Goal: Task Accomplishment & Management: Complete application form

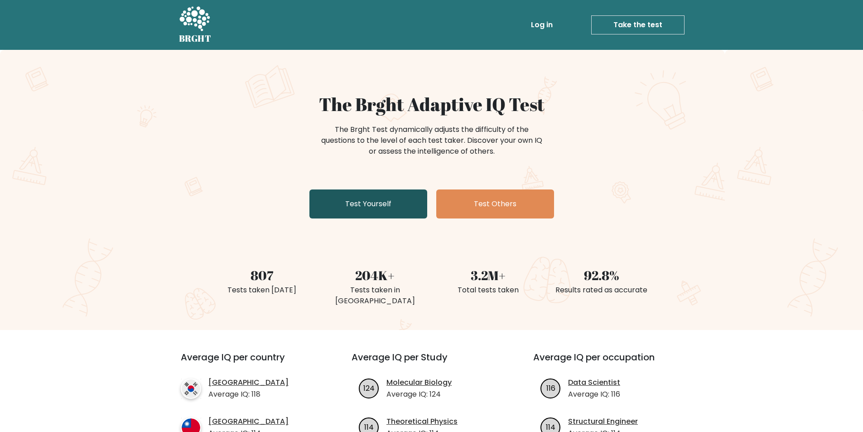
click at [368, 197] on link "Test Yourself" at bounding box center [368, 203] width 118 height 29
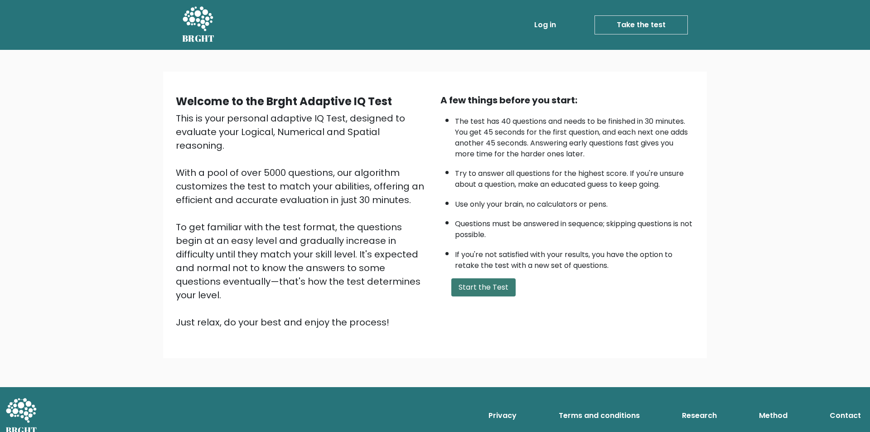
click at [476, 295] on button "Start the Test" at bounding box center [483, 287] width 64 height 18
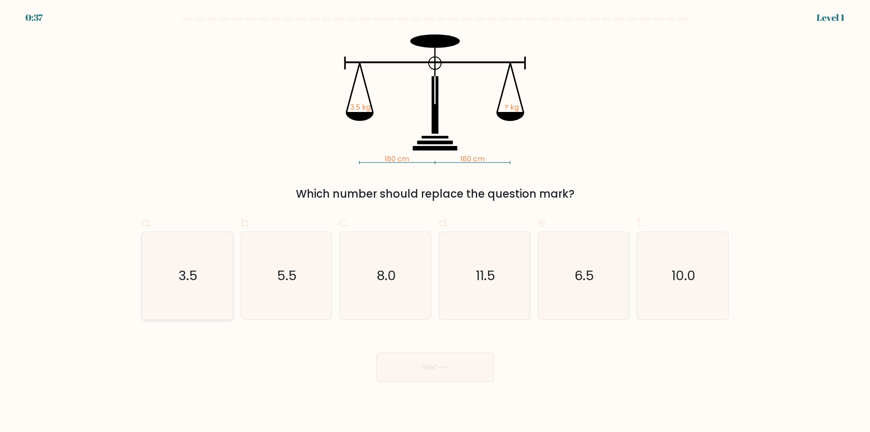
click at [222, 274] on icon "3.5" at bounding box center [187, 275] width 87 height 87
click at [435, 222] on input "a. 3.5" at bounding box center [435, 219] width 0 height 6
radio input "true"
click at [465, 373] on button "Next" at bounding box center [435, 366] width 118 height 29
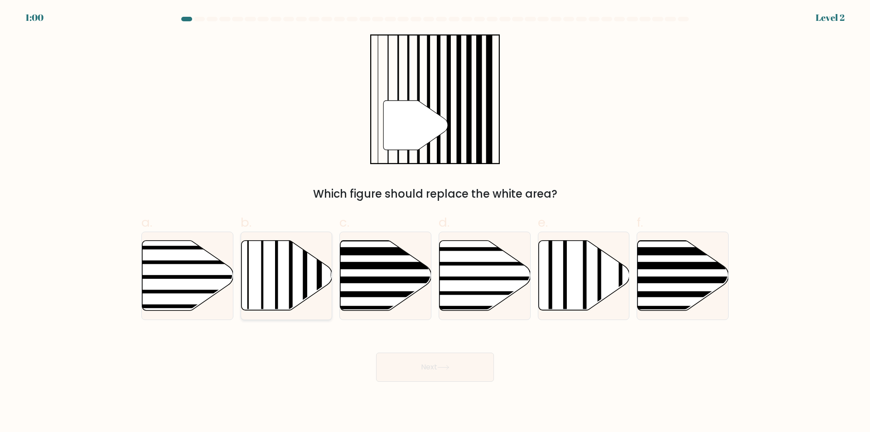
click at [258, 260] on icon at bounding box center [286, 276] width 91 height 70
click at [435, 222] on input "b." at bounding box center [435, 219] width 0 height 6
radio input "true"
click at [488, 375] on button "Next" at bounding box center [435, 366] width 118 height 29
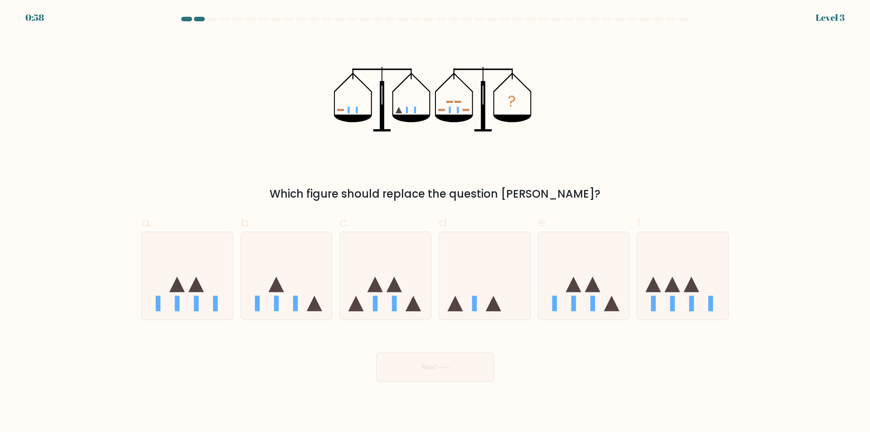
click at [470, 367] on button "Next" at bounding box center [435, 366] width 118 height 29
click at [382, 295] on icon at bounding box center [385, 275] width 91 height 75
click at [435, 222] on input "c." at bounding box center [435, 219] width 0 height 6
radio input "true"
click at [418, 365] on button "Next" at bounding box center [435, 366] width 118 height 29
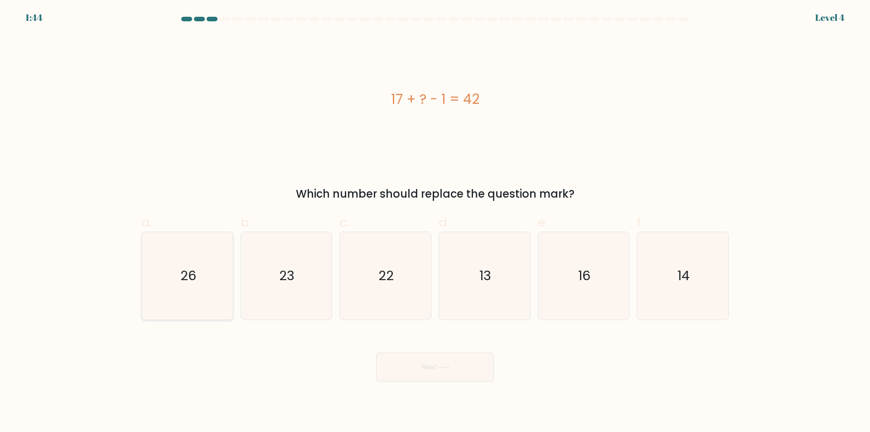
click at [185, 290] on icon "26" at bounding box center [187, 275] width 87 height 87
click at [435, 222] on input "a. 26" at bounding box center [435, 219] width 0 height 6
radio input "true"
click at [429, 361] on button "Next" at bounding box center [435, 366] width 118 height 29
click at [439, 376] on button "Next" at bounding box center [435, 366] width 118 height 29
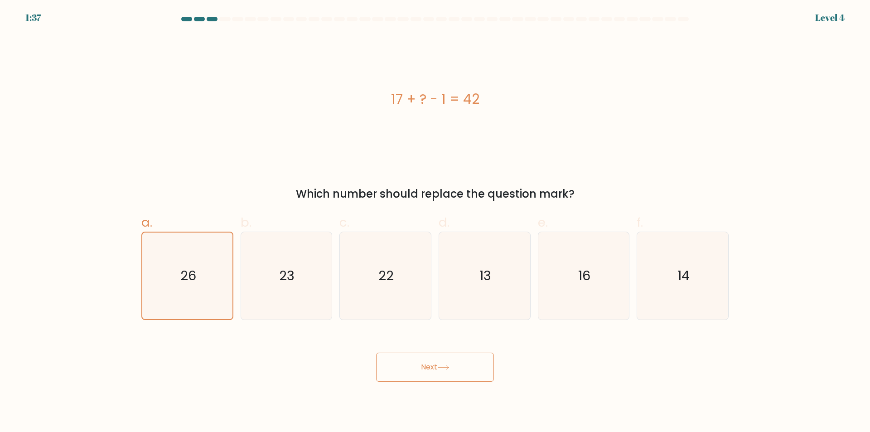
click at [475, 368] on button "Next" at bounding box center [435, 366] width 118 height 29
click at [401, 361] on button "Next" at bounding box center [435, 366] width 118 height 29
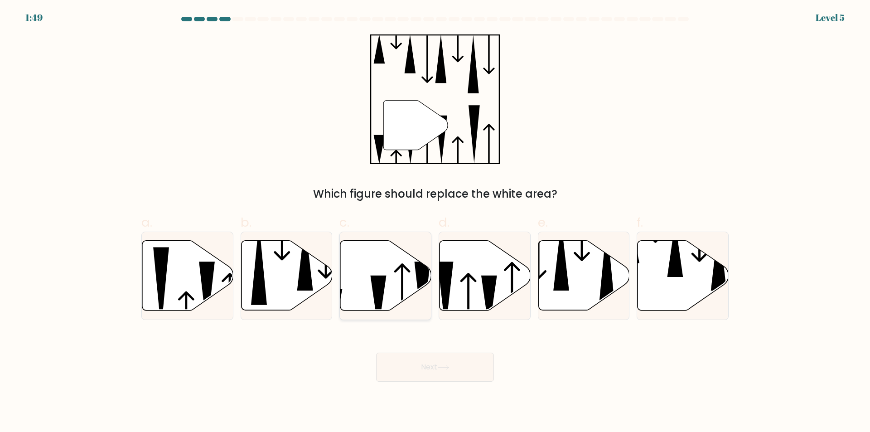
click at [410, 284] on icon at bounding box center [385, 276] width 91 height 70
click at [435, 222] on input "c." at bounding box center [435, 219] width 0 height 6
radio input "true"
click at [476, 361] on button "Next" at bounding box center [435, 366] width 118 height 29
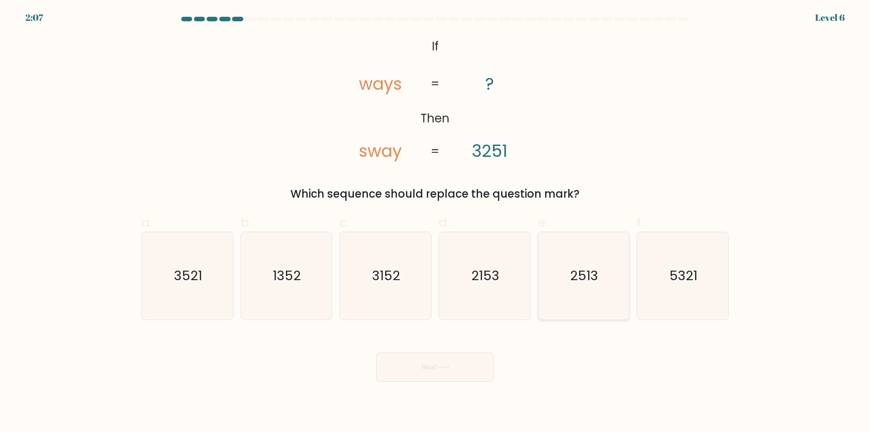
click at [581, 289] on icon "2513" at bounding box center [582, 275] width 87 height 87
click at [435, 222] on input "e. 2513" at bounding box center [435, 219] width 0 height 6
radio input "true"
click at [455, 371] on button "Next" at bounding box center [435, 366] width 118 height 29
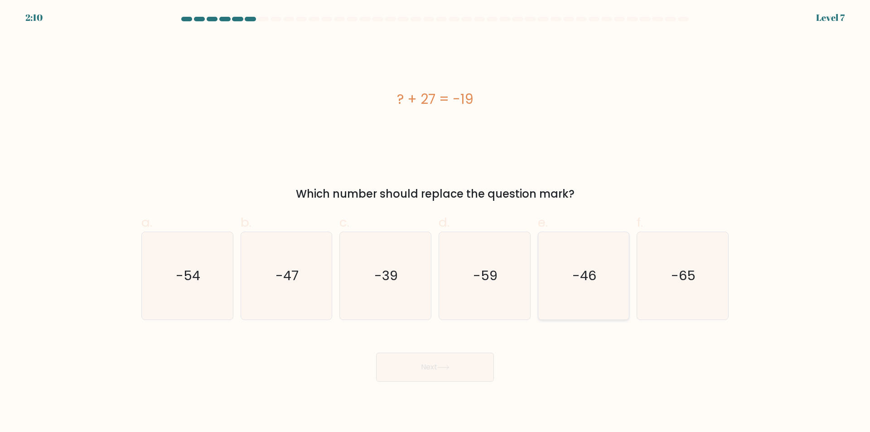
click at [588, 279] on text "-46" at bounding box center [584, 276] width 24 height 18
click at [435, 222] on input "e. -46" at bounding box center [435, 219] width 0 height 6
radio input "true"
click at [422, 373] on button "Next" at bounding box center [435, 366] width 118 height 29
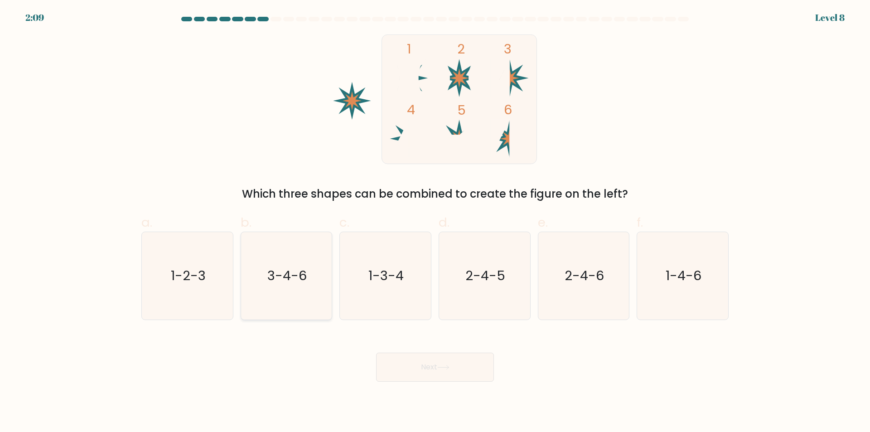
click at [272, 282] on text "3-4-6" at bounding box center [286, 276] width 39 height 18
click at [435, 222] on input "b. 3-4-6" at bounding box center [435, 219] width 0 height 6
radio input "true"
click at [426, 376] on button "Next" at bounding box center [435, 366] width 118 height 29
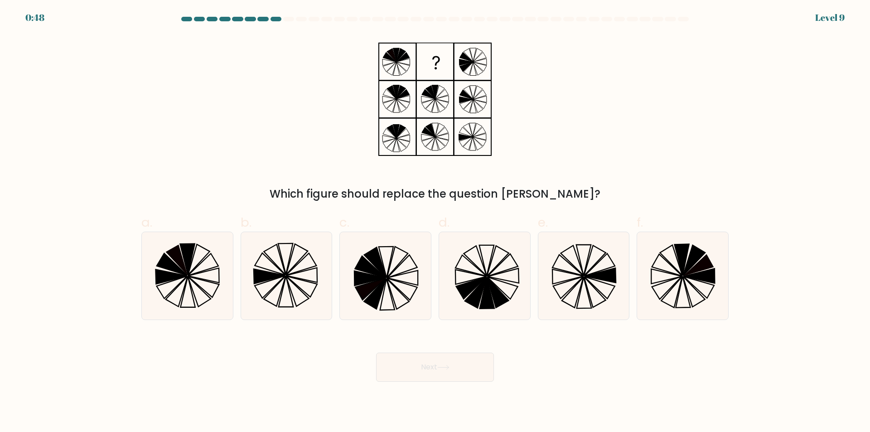
click at [138, 332] on div "Next" at bounding box center [435, 356] width 598 height 51
drag, startPoint x: 160, startPoint y: 292, endPoint x: 181, endPoint y: 300, distance: 22.0
click at [161, 291] on icon at bounding box center [187, 275] width 87 height 87
click at [435, 222] on input "a." at bounding box center [435, 219] width 0 height 6
radio input "true"
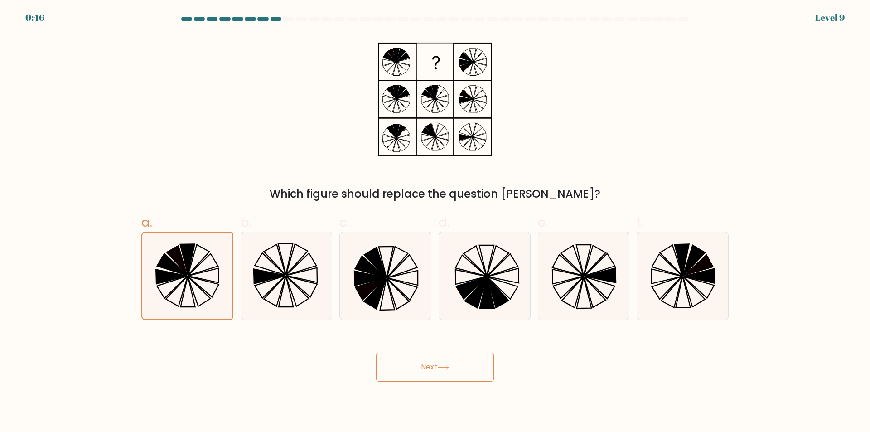
click at [462, 371] on button "Next" at bounding box center [435, 366] width 118 height 29
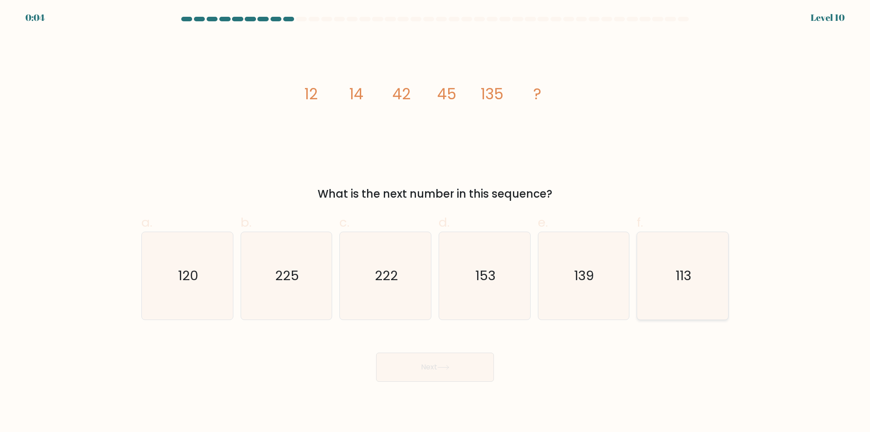
click at [698, 298] on icon "113" at bounding box center [682, 275] width 87 height 87
click at [435, 222] on input "f. 113" at bounding box center [435, 219] width 0 height 6
radio input "true"
click at [570, 290] on icon "139" at bounding box center [582, 275] width 87 height 87
click at [435, 222] on input "e. 139" at bounding box center [435, 219] width 0 height 6
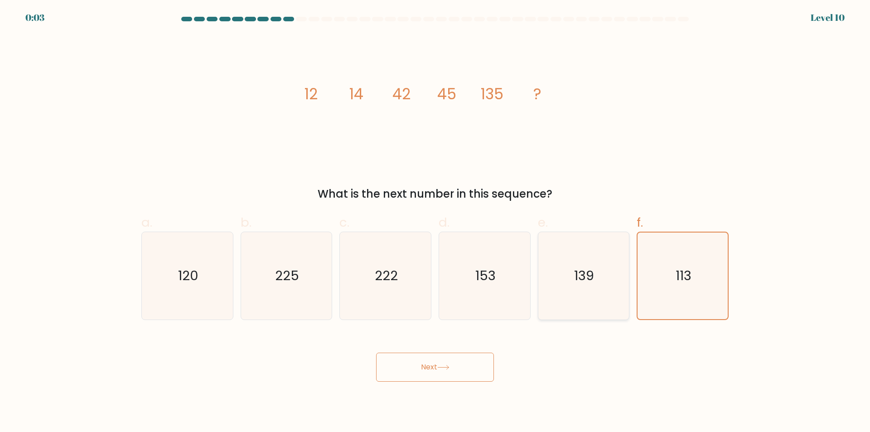
radio input "true"
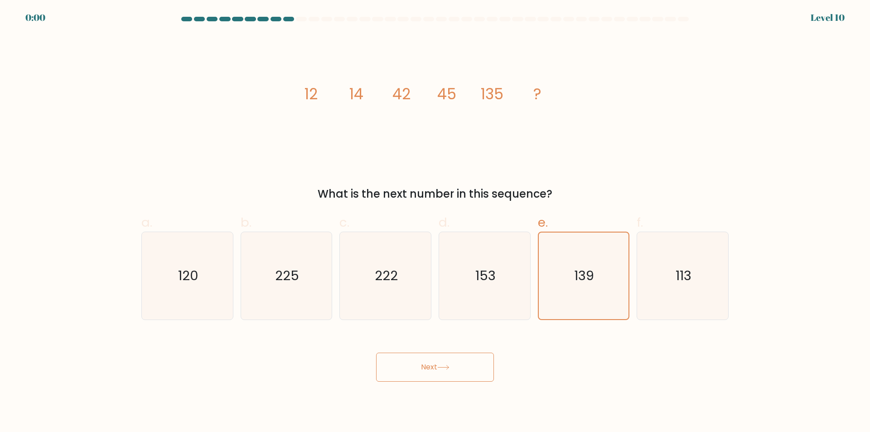
click at [466, 362] on button "Next" at bounding box center [435, 366] width 118 height 29
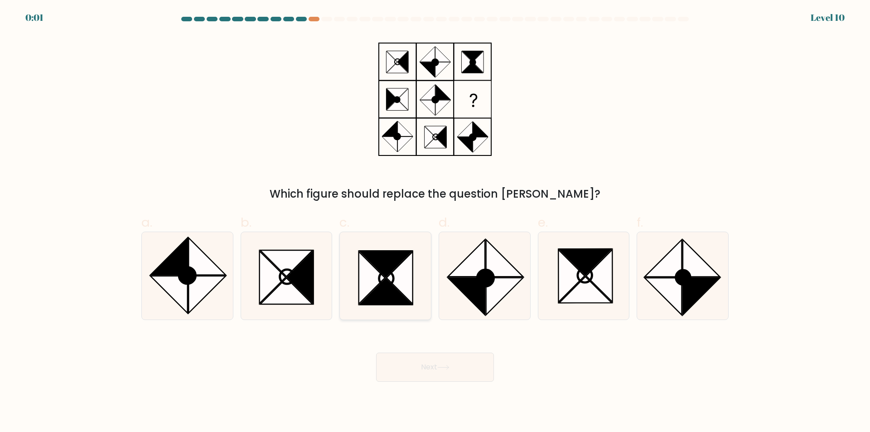
click at [391, 275] on icon at bounding box center [386, 278] width 14 height 14
click at [435, 222] on input "c." at bounding box center [435, 219] width 0 height 6
radio input "true"
